Goal: Transaction & Acquisition: Subscribe to service/newsletter

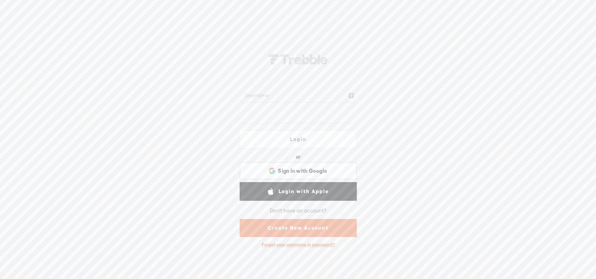
click at [301, 225] on link "Create New Account" at bounding box center [298, 228] width 117 height 18
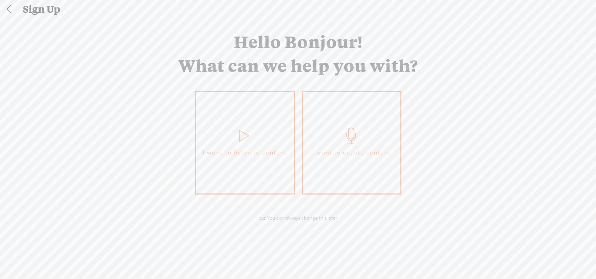
click at [358, 119] on link "I want to create content" at bounding box center [352, 142] width 100 height 103
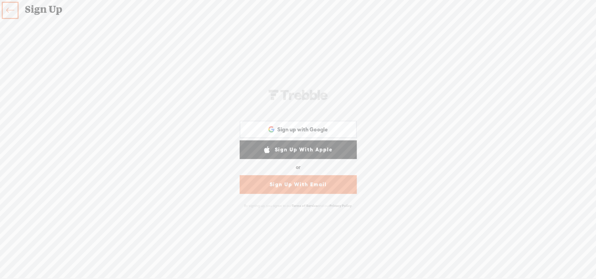
click at [309, 185] on link "Sign Up With Email" at bounding box center [298, 184] width 117 height 19
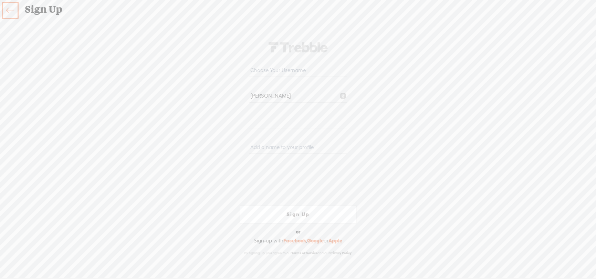
type input "[PERSON_NAME][EMAIL_ADDRESS][DOMAIN_NAME]"
click at [382, 96] on div "Your content channel is ready! Create an account to finish the set up [PERSON_N…" at bounding box center [298, 148] width 362 height 244
click at [371, 75] on div "Your content channel is ready! Create an account to finish the set up [PERSON_N…" at bounding box center [298, 148] width 362 height 244
drag, startPoint x: 333, startPoint y: 69, endPoint x: 225, endPoint y: 63, distance: 108.6
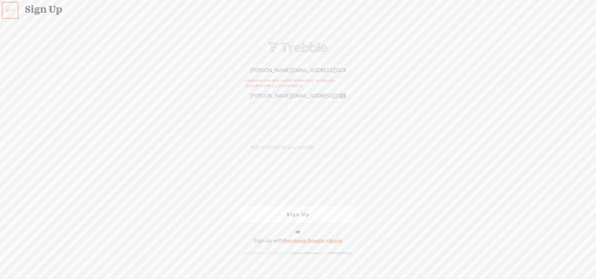
click at [225, 63] on div "Your content channel is ready! Create an account to finish the set up [PERSON_N…" at bounding box center [298, 148] width 362 height 244
click at [253, 91] on input "[PERSON_NAME][EMAIL_ADDRESS][DOMAIN_NAME]" at bounding box center [298, 95] width 98 height 13
drag, startPoint x: 311, startPoint y: 71, endPoint x: 230, endPoint y: 68, distance: 81.0
click at [230, 68] on form "[PERSON_NAME][EMAIL_ADDRESS][DOMAIN_NAME] [PERSON_NAME][EMAIL_ADDRESS][DOMAIN_N…" at bounding box center [298, 147] width 138 height 227
type input "podknowsneal"
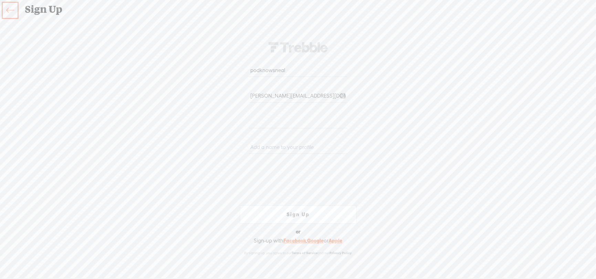
click at [373, 101] on div "Your content channel is ready! Create an account to finish the set up podknowsn…" at bounding box center [298, 148] width 362 height 244
click at [329, 148] on input "text" at bounding box center [298, 146] width 98 height 13
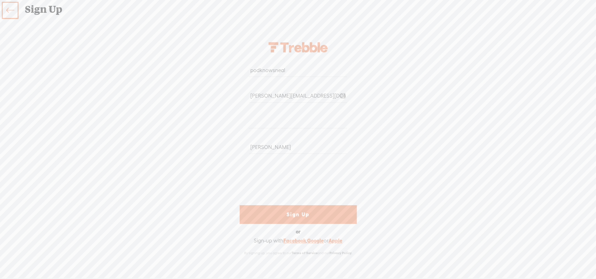
scroll to position [3, 0]
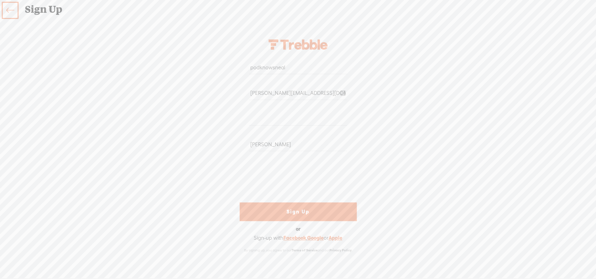
type input "[PERSON_NAME]"
click at [312, 208] on link "Sign Up" at bounding box center [298, 211] width 117 height 19
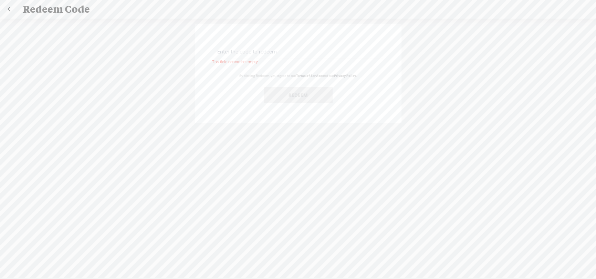
click at [270, 50] on input "text" at bounding box center [299, 51] width 167 height 13
paste input "8KT6-38NK-UNJW-CUBS-0823"
type input "8KT6-38NK-UNJW-CUBS-0823"
click at [310, 95] on button "Redeem" at bounding box center [298, 95] width 69 height 16
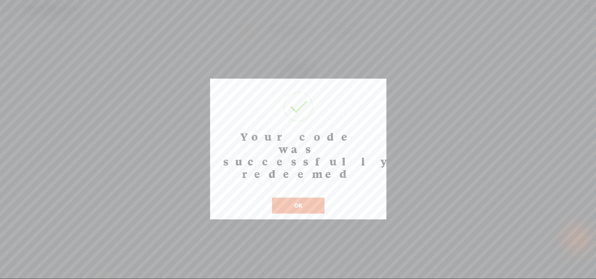
click at [300, 197] on button "OK" at bounding box center [298, 205] width 52 height 16
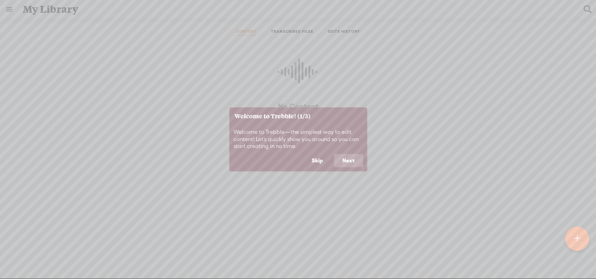
click at [347, 157] on button "Next" at bounding box center [348, 160] width 29 height 13
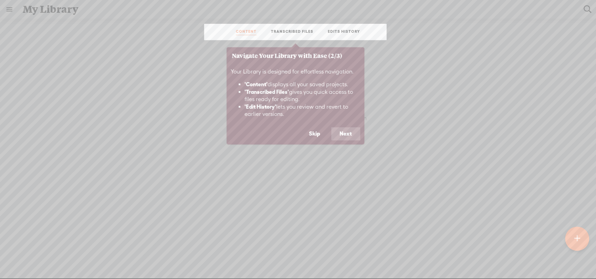
click at [346, 131] on button "Next" at bounding box center [345, 133] width 29 height 13
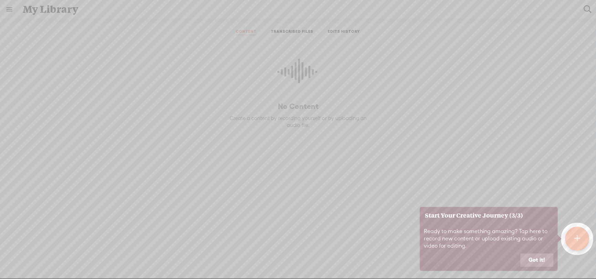
click at [540, 260] on button "Got it!" at bounding box center [536, 259] width 33 height 13
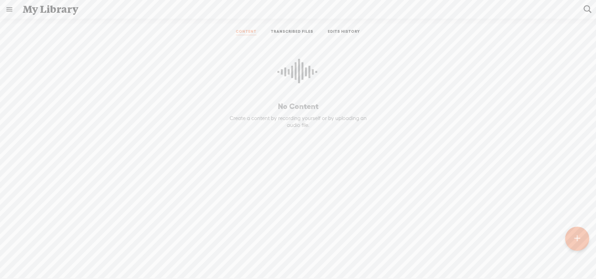
click at [293, 95] on icon at bounding box center [298, 74] width 41 height 63
click at [294, 73] on icon at bounding box center [298, 74] width 41 height 63
click at [302, 112] on div "No Content Create a content by recording yourself or by uploading an audio file." at bounding box center [298, 146] width 158 height 197
click at [19, 4] on div "My Library" at bounding box center [298, 9] width 561 height 18
click at [8, 6] on link at bounding box center [9, 9] width 18 height 18
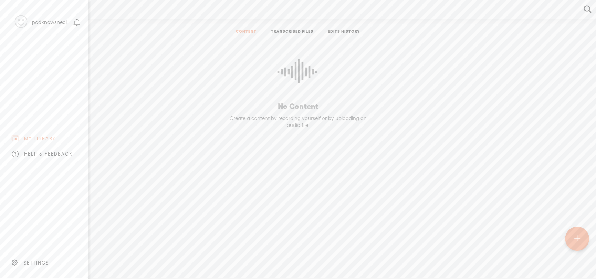
click at [33, 261] on div "SETTINGS" at bounding box center [45, 262] width 81 height 21
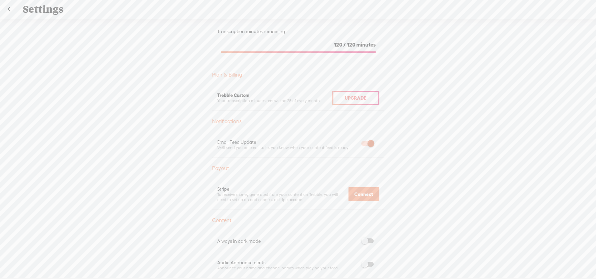
scroll to position [138, 0]
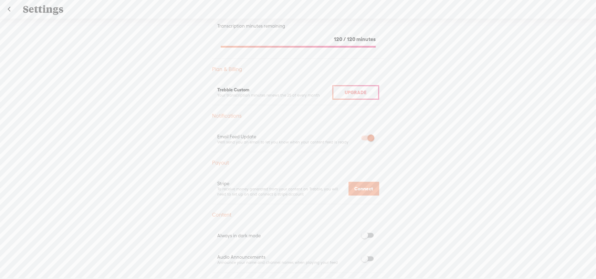
click at [356, 93] on span "Upgrade" at bounding box center [356, 93] width 22 height 6
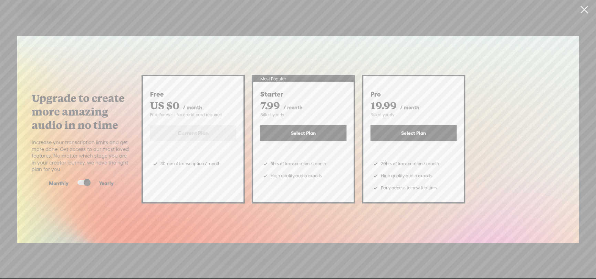
click at [88, 181] on span at bounding box center [83, 182] width 12 height 5
click at [72, 180] on input "checkbox" at bounding box center [72, 180] width 0 height 0
click at [88, 181] on span at bounding box center [83, 182] width 12 height 5
click at [72, 180] on input "checkbox" at bounding box center [72, 180] width 0 height 0
click at [586, 10] on link at bounding box center [583, 9] width 17 height 19
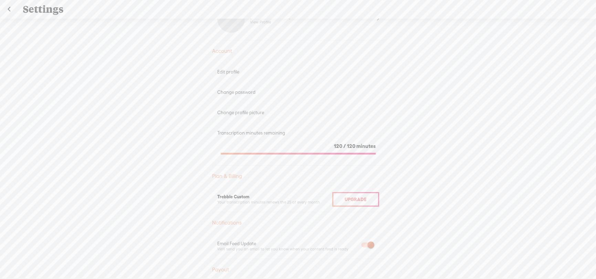
scroll to position [0, 0]
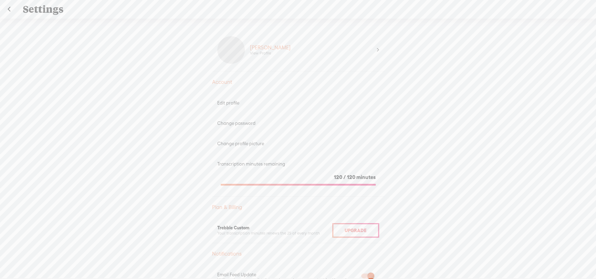
click at [9, 12] on link at bounding box center [8, 9] width 17 height 18
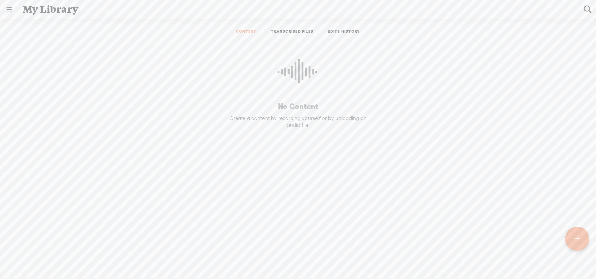
click at [294, 30] on link "TRANSCRIBED FILES" at bounding box center [292, 32] width 42 height 6
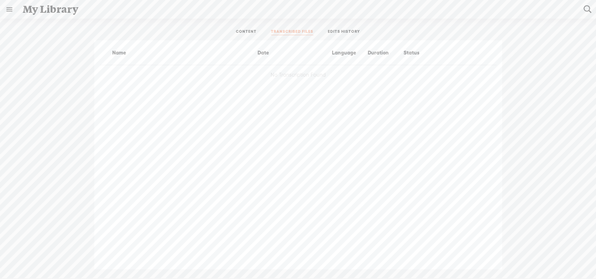
click at [242, 31] on link "CONTENT" at bounding box center [246, 32] width 21 height 6
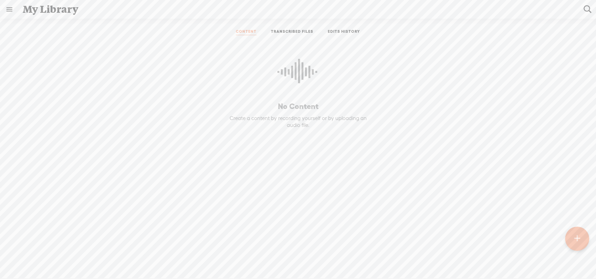
click at [3, 8] on link at bounding box center [9, 9] width 18 height 18
click at [143, 86] on body "Hold on tight . . . podknowsneal HOME MY CONTENT MY CHANNEL MY LIBRARY MY JOURN…" at bounding box center [298, 139] width 596 height 278
click at [299, 106] on p "No Content" at bounding box center [298, 106] width 158 height 10
click at [582, 241] on div at bounding box center [577, 238] width 24 height 24
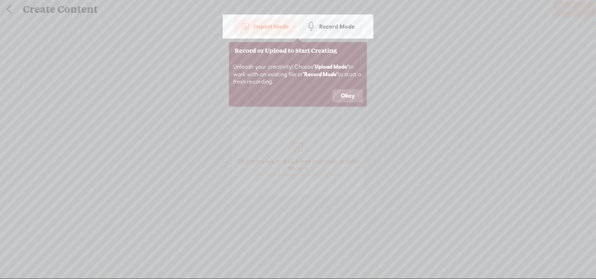
click at [351, 94] on button "Okay" at bounding box center [347, 95] width 30 height 13
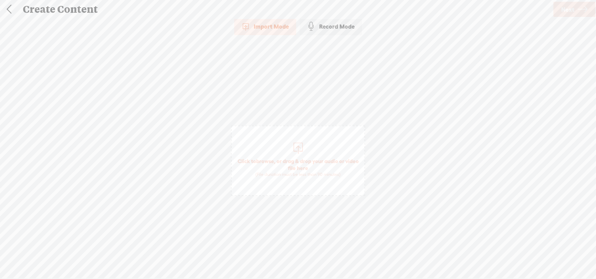
click at [335, 25] on div "Record Mode" at bounding box center [331, 26] width 62 height 17
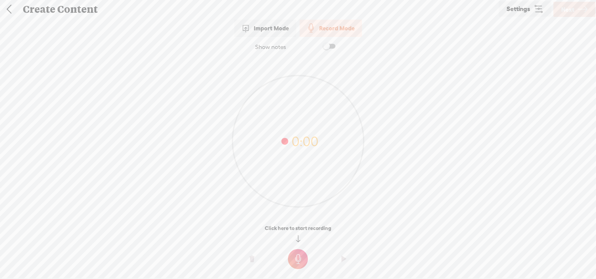
click at [274, 30] on div "Import Mode" at bounding box center [265, 28] width 62 height 17
